Goal: Task Accomplishment & Management: Complete application form

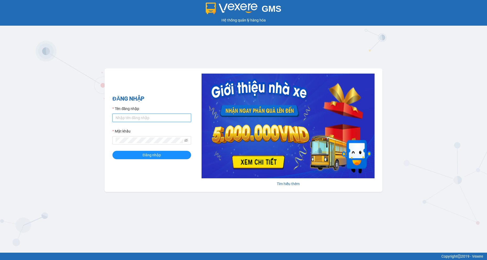
click at [134, 117] on input "Tên đăng nhập" at bounding box center [151, 118] width 79 height 8
type input "camtu.namhailimo"
click at [153, 136] on div "Mật khẩu" at bounding box center [151, 132] width 79 height 8
click at [112, 151] on button "Đăng nhập" at bounding box center [151, 155] width 79 height 8
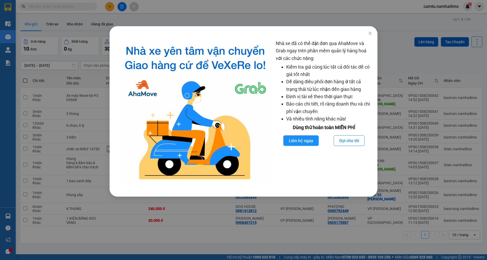
click at [156, 18] on div "Nhà xe đã có thể đặt đơn qua AhaMove và Grab ngay trên phần mềm quản lý hàng ho…" at bounding box center [243, 130] width 487 height 260
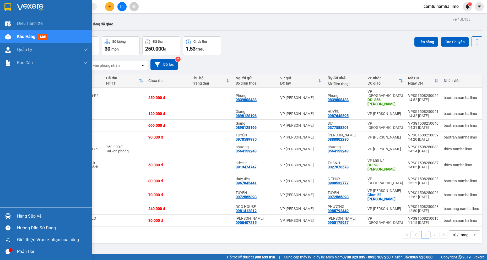
click at [18, 40] on div "Kho hàng mới" at bounding box center [52, 36] width 71 height 13
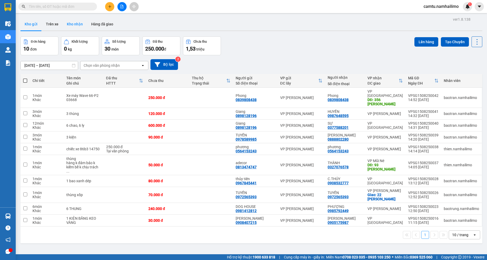
click at [80, 21] on button "Kho nhận" at bounding box center [75, 24] width 24 height 13
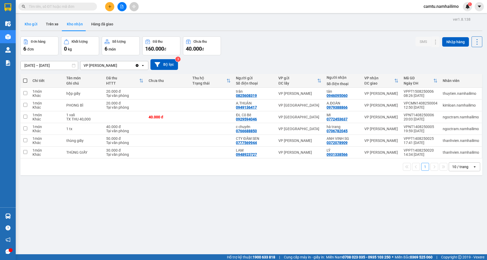
click at [26, 25] on button "Kho gửi" at bounding box center [30, 24] width 21 height 13
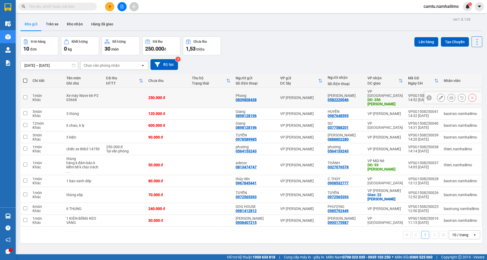
click at [439, 96] on icon at bounding box center [441, 98] width 4 height 4
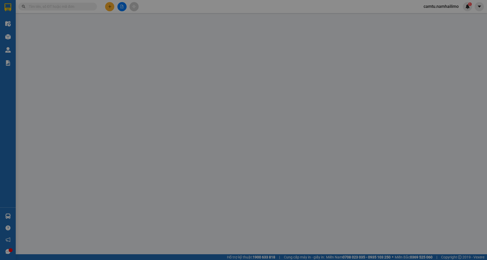
type input "0839808438"
type input "Phong"
type input "0582220046"
type input "Anh Khởi"
type input "356 Huỳnh Thúc Kháng"
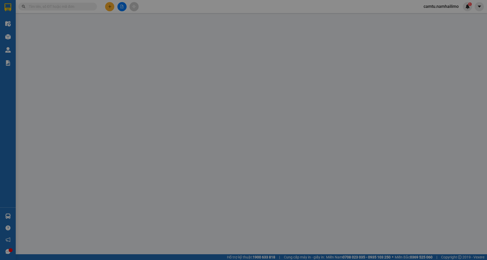
type input "250.000"
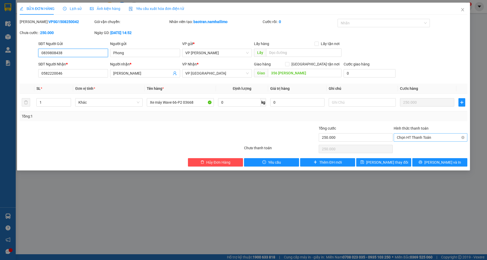
click at [426, 134] on span "Chọn HT Thanh Toán" at bounding box center [429, 138] width 67 height 8
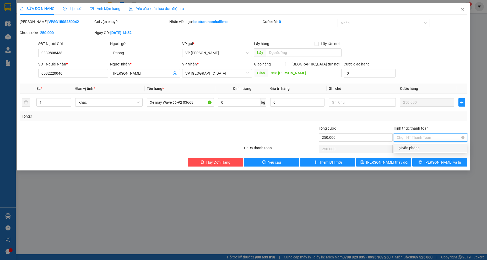
click at [425, 137] on span "Chọn HT Thanh Toán" at bounding box center [429, 138] width 67 height 8
click at [420, 147] on div "Tại văn phòng" at bounding box center [429, 148] width 67 height 6
type input "0"
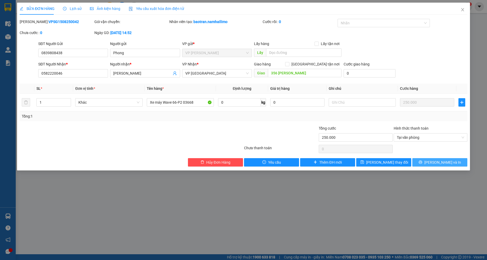
click at [422, 162] on icon "printer" at bounding box center [419, 162] width 3 height 3
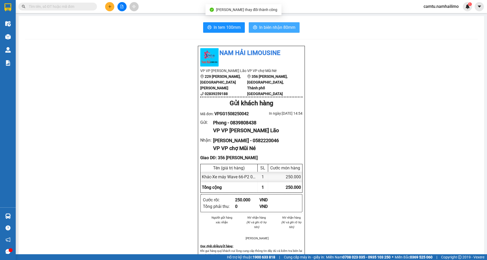
click at [270, 25] on span "In biên nhận 80mm" at bounding box center [277, 27] width 36 height 7
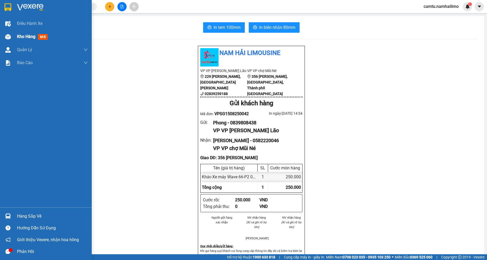
click at [20, 40] on div "Kho hàng mới" at bounding box center [52, 36] width 71 height 13
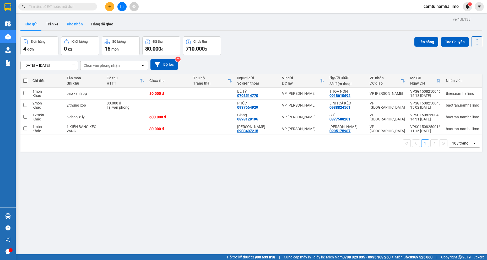
click at [75, 24] on button "Kho nhận" at bounding box center [75, 24] width 24 height 13
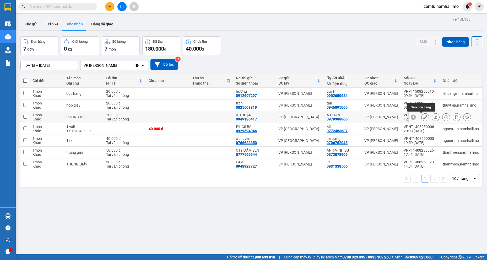
click at [423, 117] on icon at bounding box center [425, 117] width 4 height 4
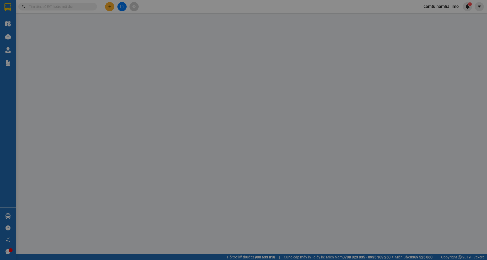
type input "0949136417"
type input "A.THUẬN"
type input "0979388866"
type input "A.ĐOÀN"
type input "20.000"
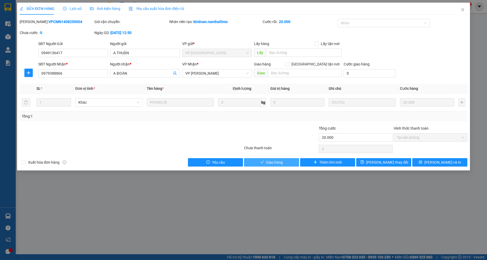
click at [267, 163] on span "Giao hàng" at bounding box center [274, 162] width 17 height 6
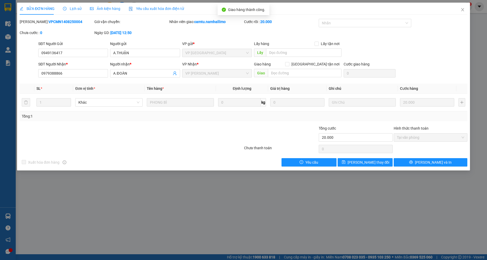
click at [201, 221] on div "SỬA ĐƠN HÀNG Lịch sử Ảnh kiện hàng Yêu cầu xuất hóa đơn điện tử Total Paid Fee …" at bounding box center [243, 130] width 487 height 260
click at [462, 12] on span "Close" at bounding box center [462, 10] width 15 height 15
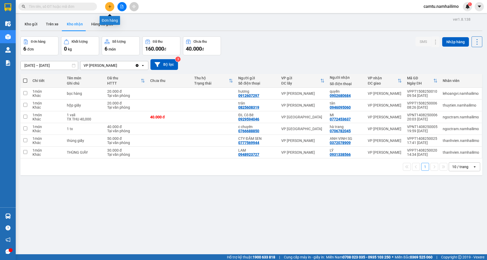
click at [110, 10] on button at bounding box center [109, 6] width 9 height 9
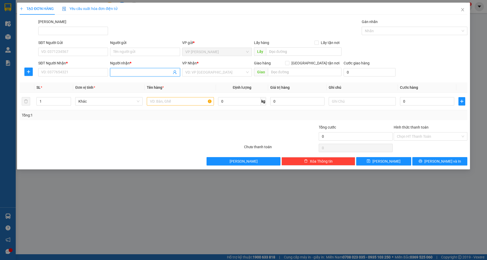
click at [123, 74] on input "Người nhận *" at bounding box center [142, 72] width 58 height 6
type input "I"
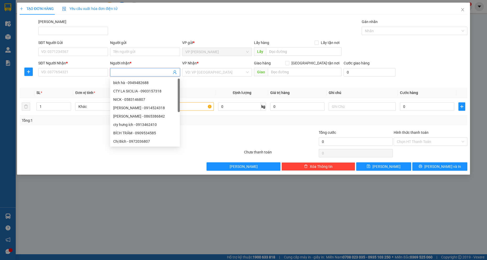
type input "U"
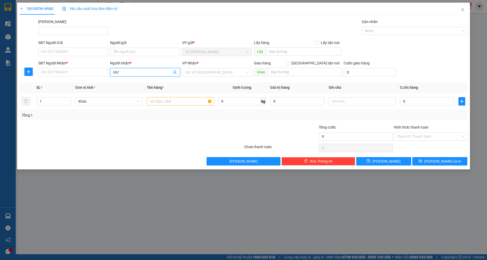
type input "H"
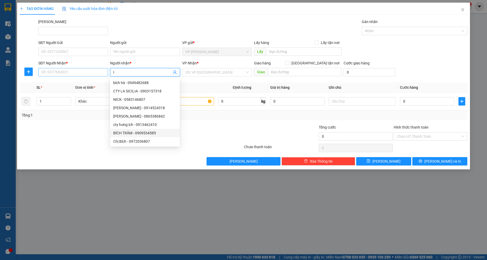
type input "I"
click at [50, 75] on input "SĐT Người Nhận *" at bounding box center [73, 72] width 70 height 8
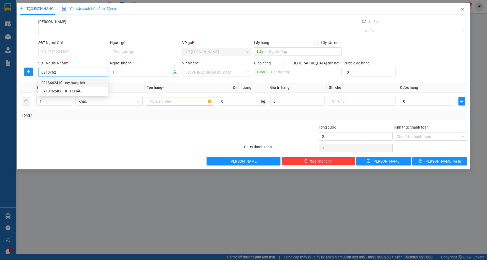
click at [68, 82] on div "0913462410 - cty hưng ích" at bounding box center [72, 83] width 63 height 6
type input "0913462410"
type input "cty hưng ích"
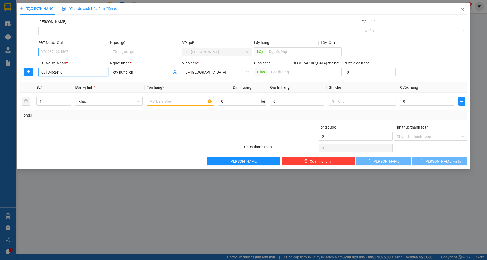
type input "200.000"
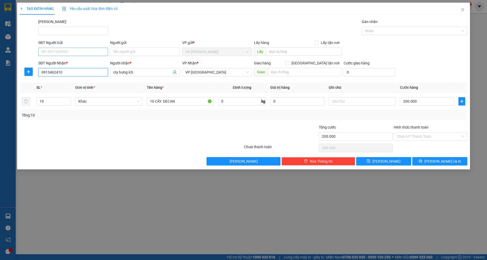
type input "0913462410"
click at [77, 55] on input "SĐT Người Gửi" at bounding box center [73, 52] width 70 height 8
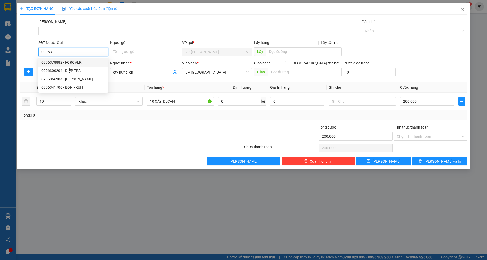
click at [83, 62] on div "0906378882 - FOROVER" at bounding box center [72, 62] width 63 height 6
type input "0906378882"
type input "FOROVER"
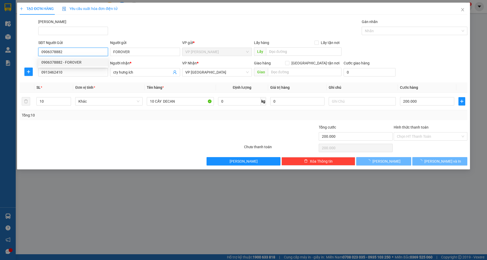
type input "140.000"
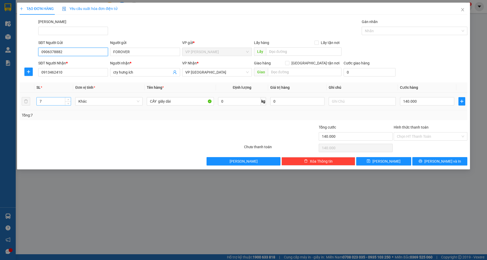
type input "0906378882"
drag, startPoint x: 43, startPoint y: 101, endPoint x: 37, endPoint y: 101, distance: 6.3
click at [37, 101] on input "7" at bounding box center [54, 101] width 34 height 8
type input "6"
click at [425, 104] on input "140.000" at bounding box center [427, 101] width 54 height 8
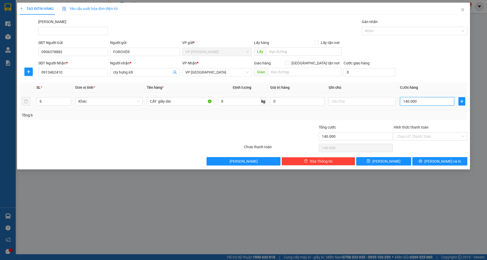
type input "1"
type input "12"
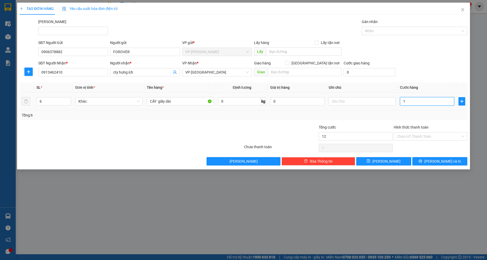
type input "12"
type input "120"
type input "120.000"
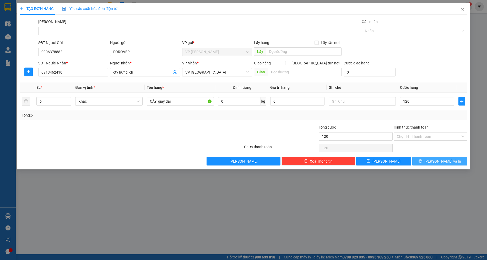
type input "120.000"
click at [430, 165] on button "Lưu và In" at bounding box center [439, 161] width 55 height 8
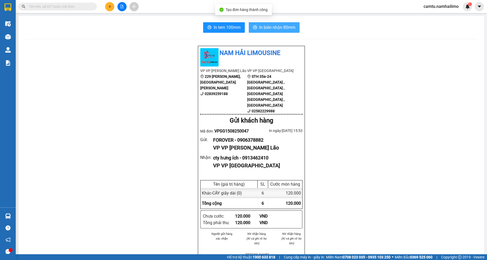
click at [284, 29] on span "In biên nhận 80mm" at bounding box center [277, 27] width 36 height 7
click at [36, 9] on input "text" at bounding box center [60, 7] width 62 height 6
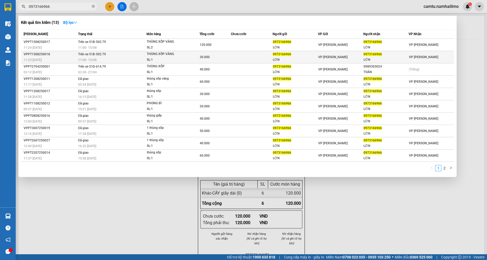
type input "0973166966"
click at [162, 53] on div "THÙNG XỐP VÀNG" at bounding box center [166, 54] width 39 height 6
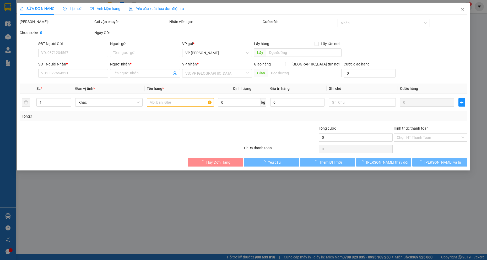
type input "0973166966"
type input "LỚN"
type input "0973166966"
type input "LỚN"
type input "30.000"
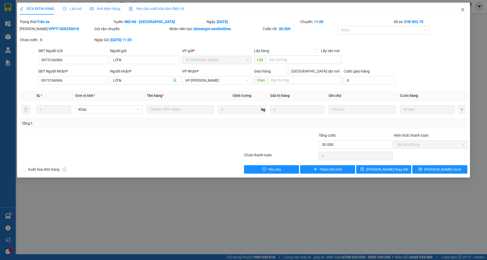
click at [463, 10] on icon "close" at bounding box center [462, 10] width 4 height 4
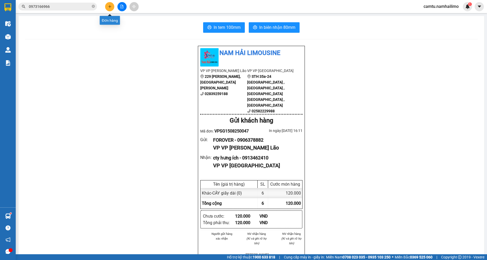
click at [111, 6] on icon "plus" at bounding box center [110, 7] width 4 height 4
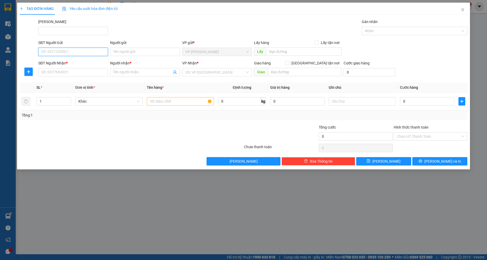
click at [71, 54] on input "SĐT Người Gửi" at bounding box center [73, 52] width 70 height 8
type input "0337493520"
click at [71, 62] on div "0337493520 - an" at bounding box center [72, 62] width 63 height 6
type input "an"
type input "0352693719"
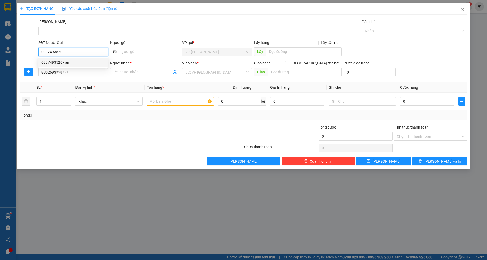
type input "Hưng"
type input "250.000"
type input "0337493520"
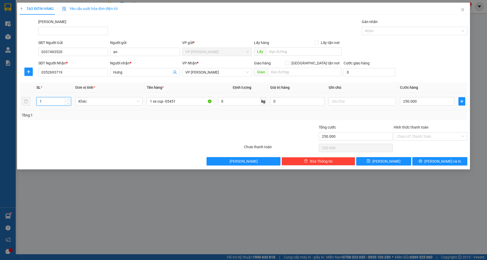
click at [28, 99] on tr "1 Khác 1 xe cup -05451 0 kg 0 250.000" at bounding box center [243, 102] width 447 height 18
type input "3"
drag, startPoint x: 183, startPoint y: 99, endPoint x: 69, endPoint y: 98, distance: 113.4
click at [76, 108] on tr "3 Khác 1 xe cup -05451 0 kg 0 250.000" at bounding box center [243, 102] width 447 height 18
type input "03 TH GIIAAY"
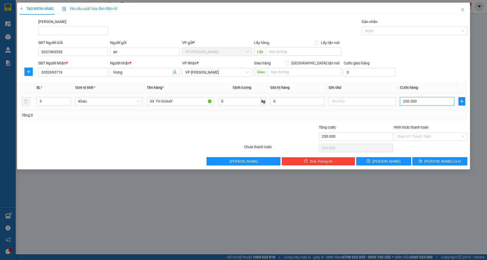
click at [430, 103] on input "250.000" at bounding box center [427, 101] width 54 height 8
type input "1"
type input "14"
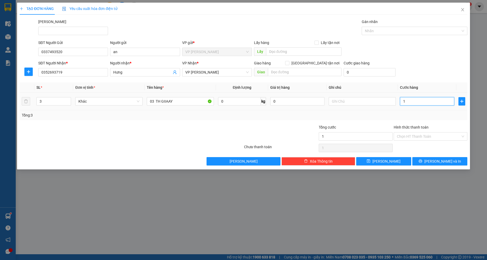
type input "14"
type input "1"
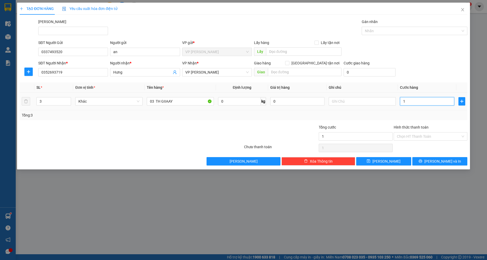
type input "0"
type input "1"
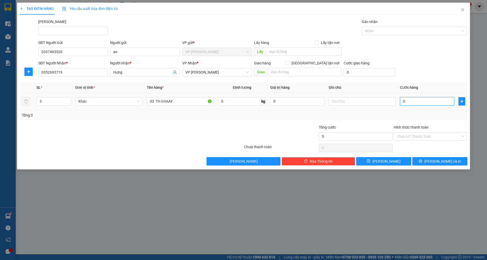
type input "01"
type input "13"
type input "013"
type input "130"
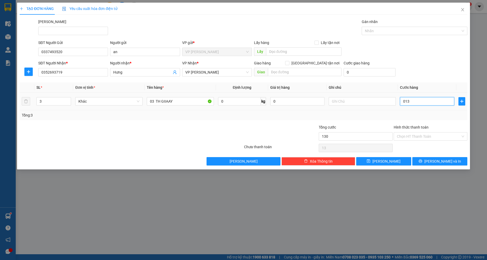
type input "130"
type input "0.130"
type input "130.000"
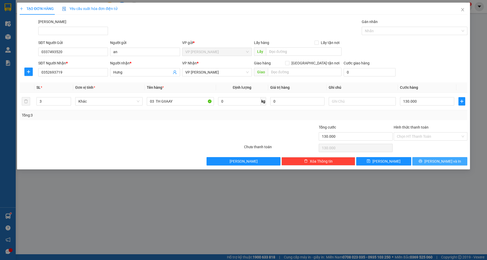
click at [422, 162] on icon "printer" at bounding box center [420, 161] width 4 height 4
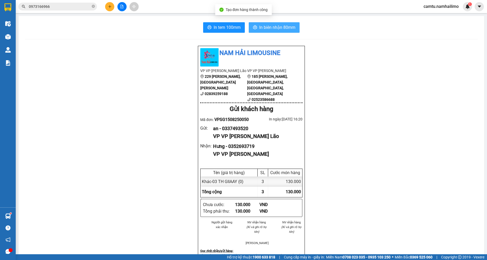
click at [259, 25] on span "In biên nhận 80mm" at bounding box center [277, 27] width 36 height 7
